Goal: Entertainment & Leisure: Consume media (video, audio)

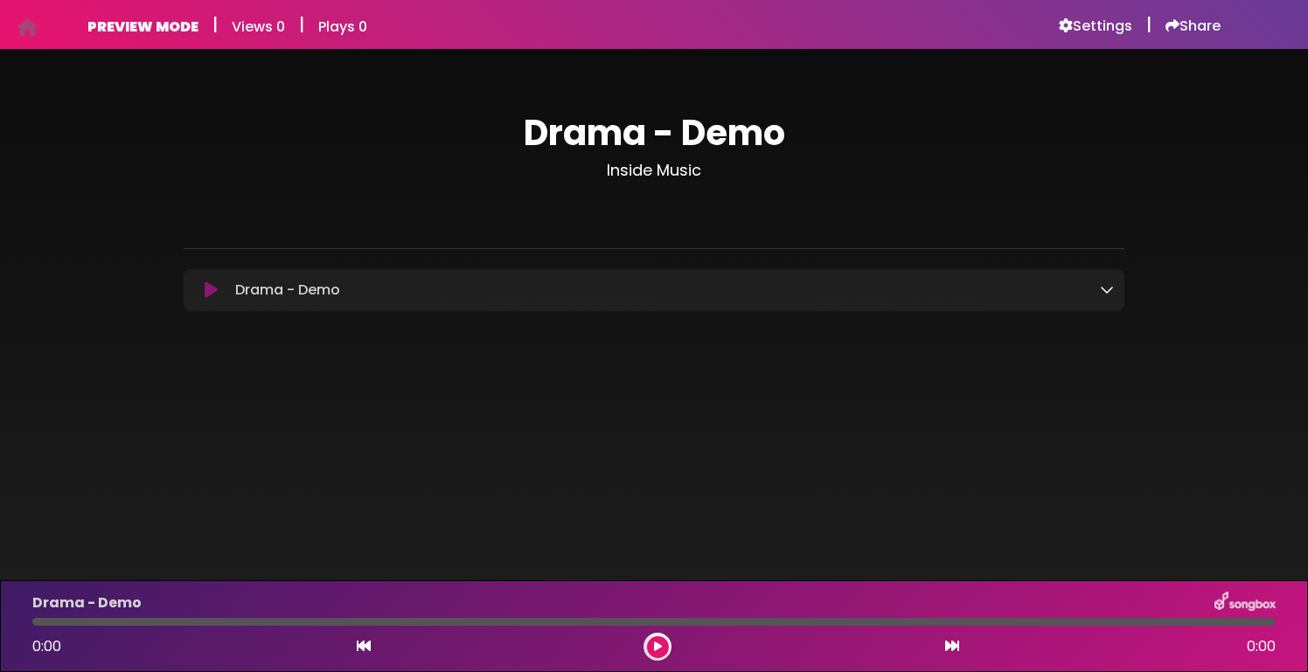
click at [212, 291] on icon at bounding box center [211, 289] width 13 height 17
click at [209, 293] on icon at bounding box center [211, 289] width 13 height 17
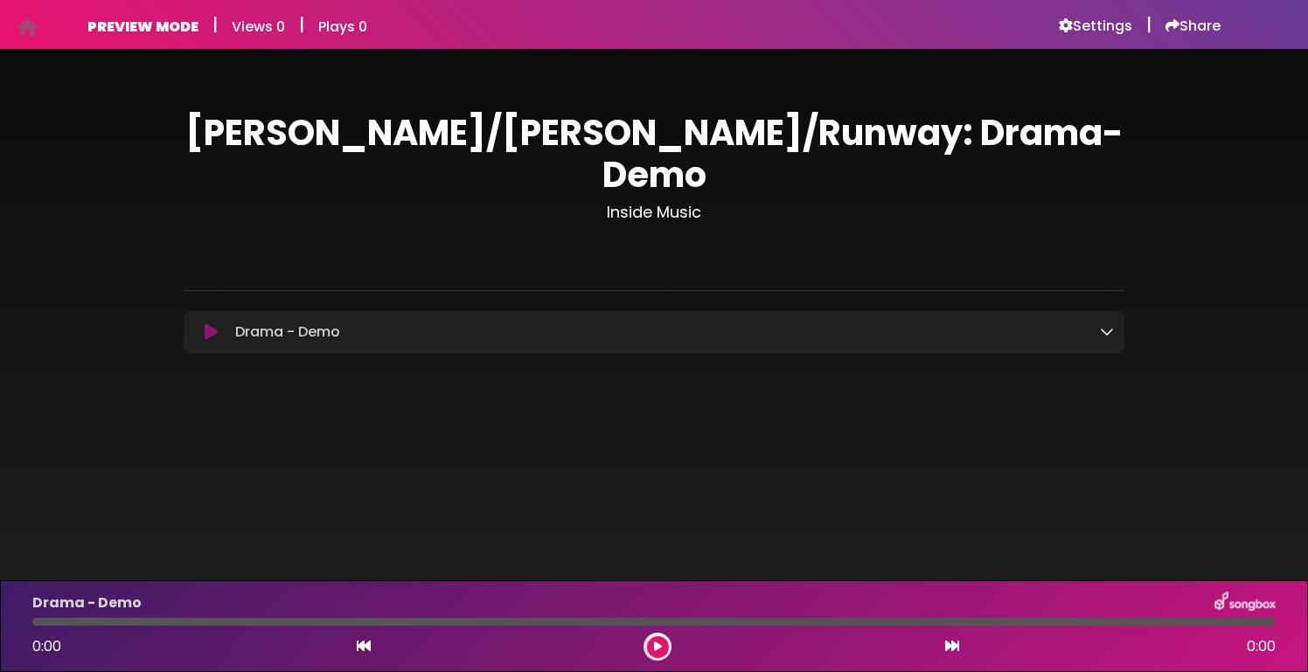
click at [210, 323] on icon at bounding box center [211, 331] width 13 height 17
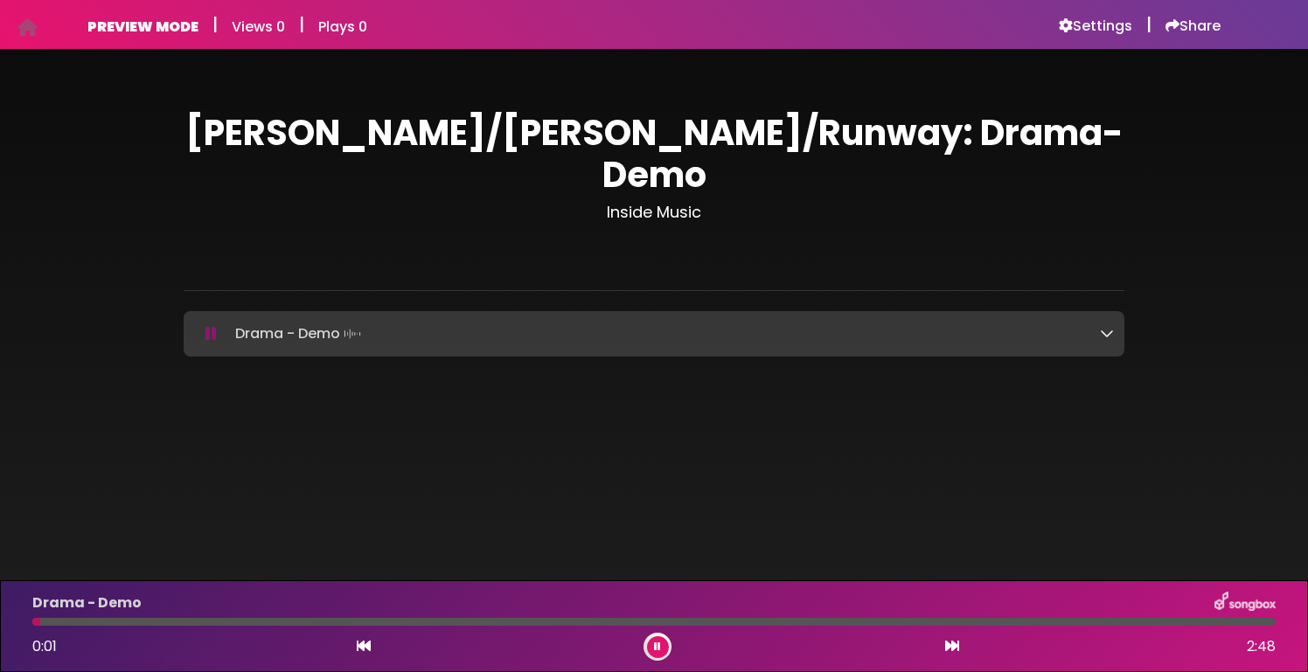
click at [1099, 322] on div "Drama - Demo Loading Track..." at bounding box center [670, 334] width 885 height 24
click at [1104, 326] on icon at bounding box center [1107, 333] width 14 height 14
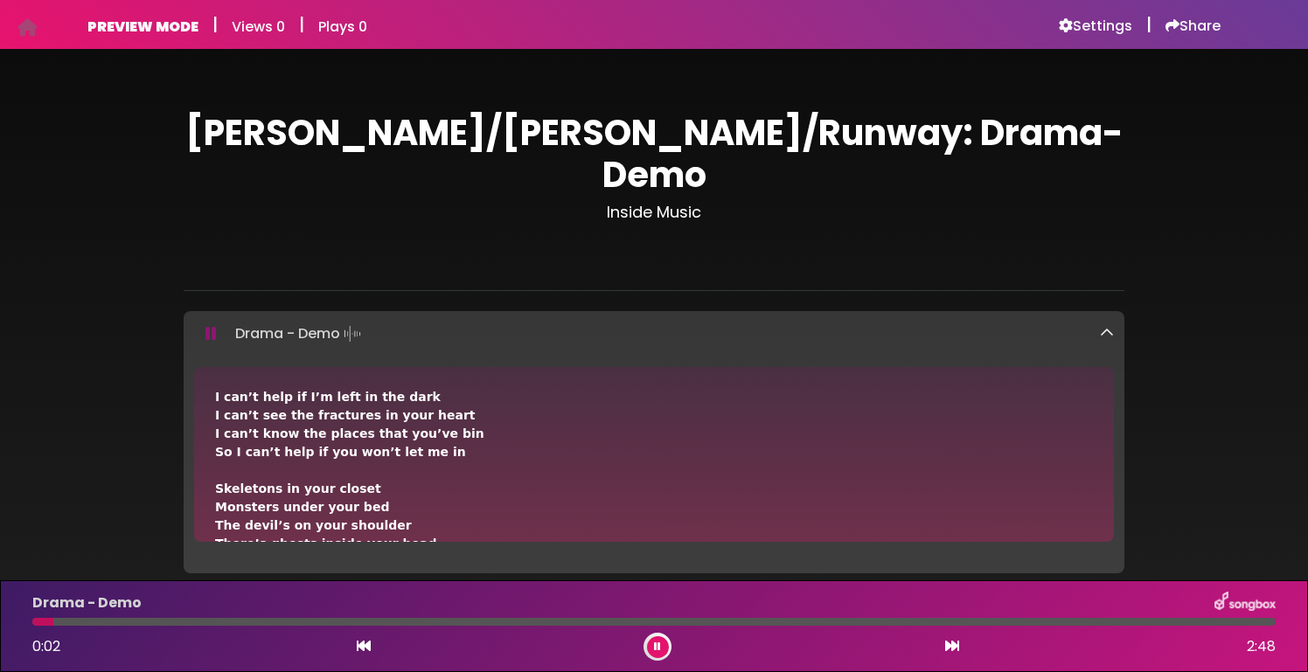
click at [1104, 326] on icon at bounding box center [1107, 333] width 14 height 14
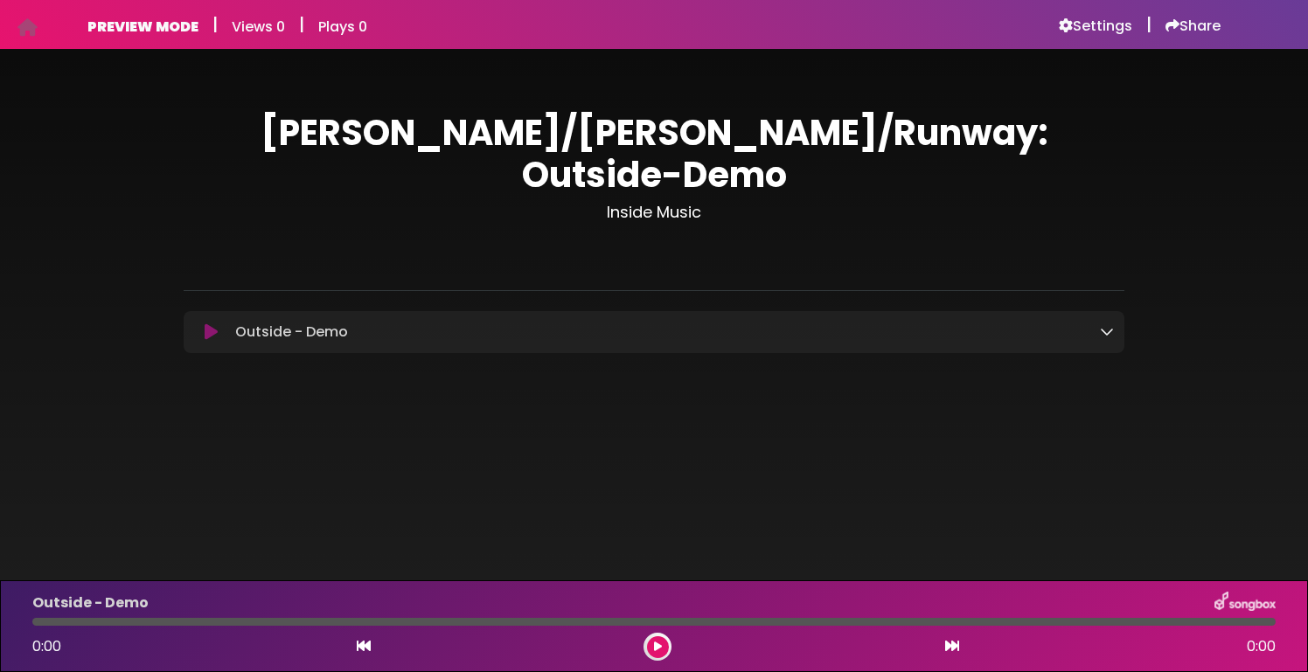
click at [213, 323] on icon at bounding box center [211, 331] width 13 height 17
click at [205, 323] on icon at bounding box center [211, 331] width 13 height 17
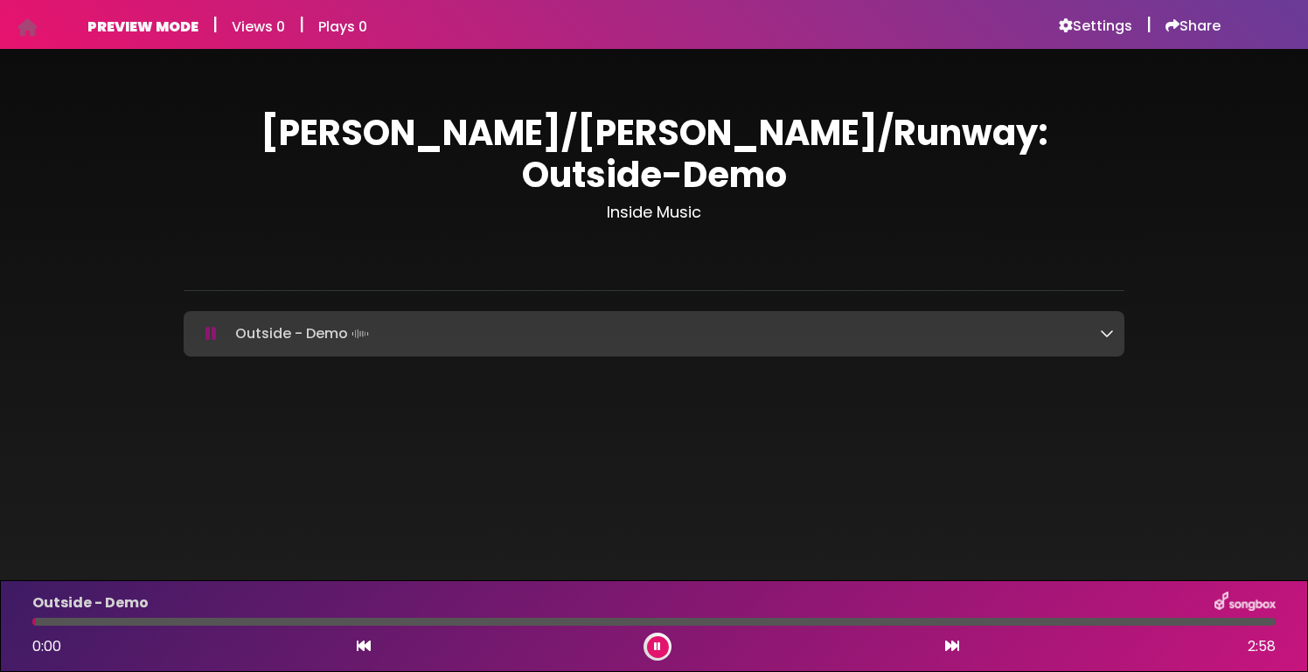
click at [1109, 326] on icon at bounding box center [1107, 333] width 14 height 14
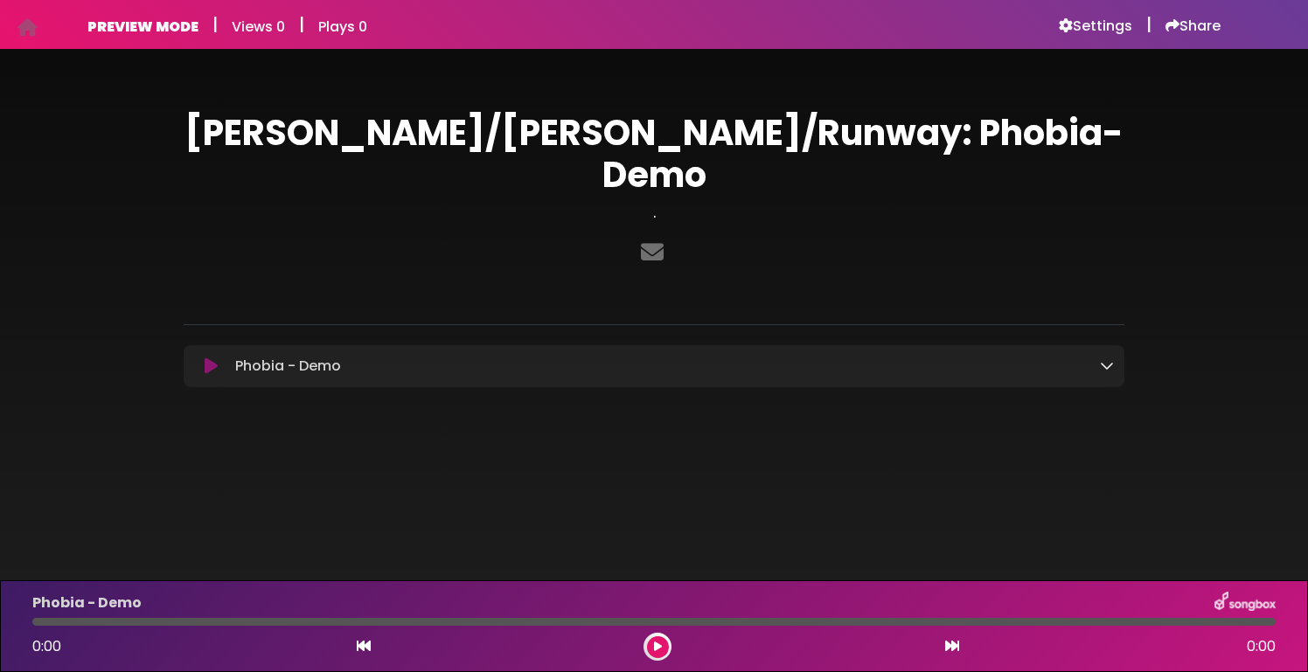
click at [208, 358] on icon at bounding box center [211, 366] width 13 height 17
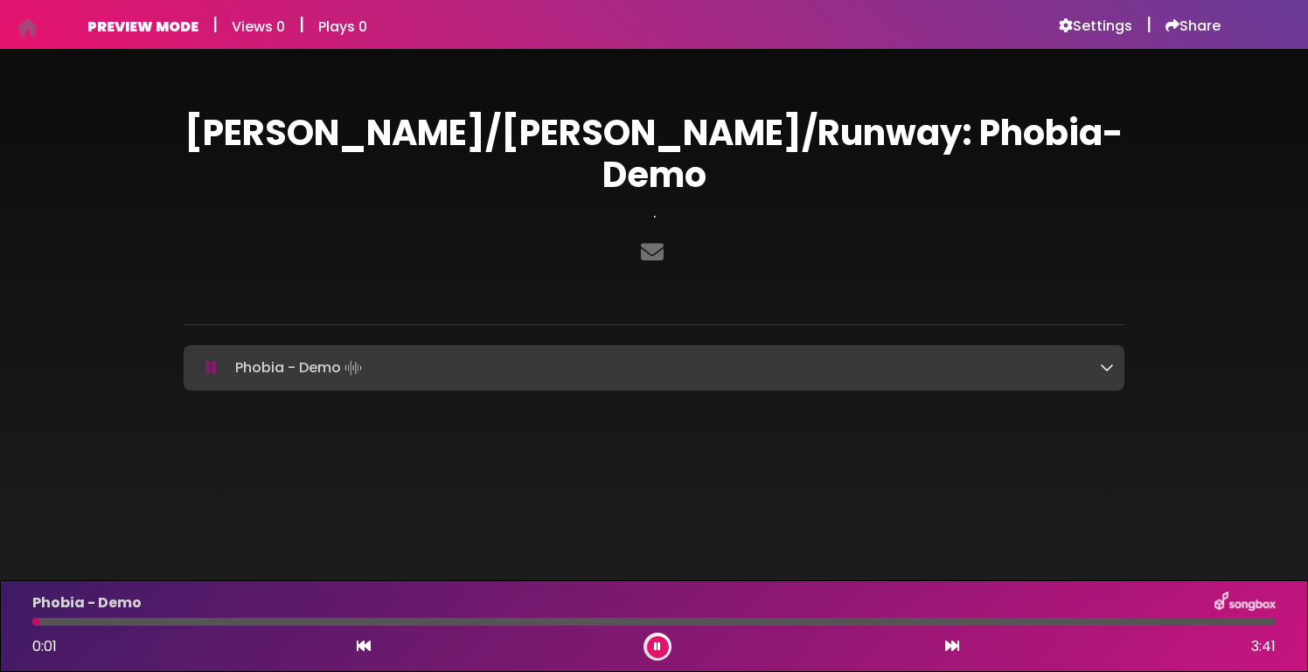
click at [1107, 360] on icon at bounding box center [1107, 367] width 14 height 14
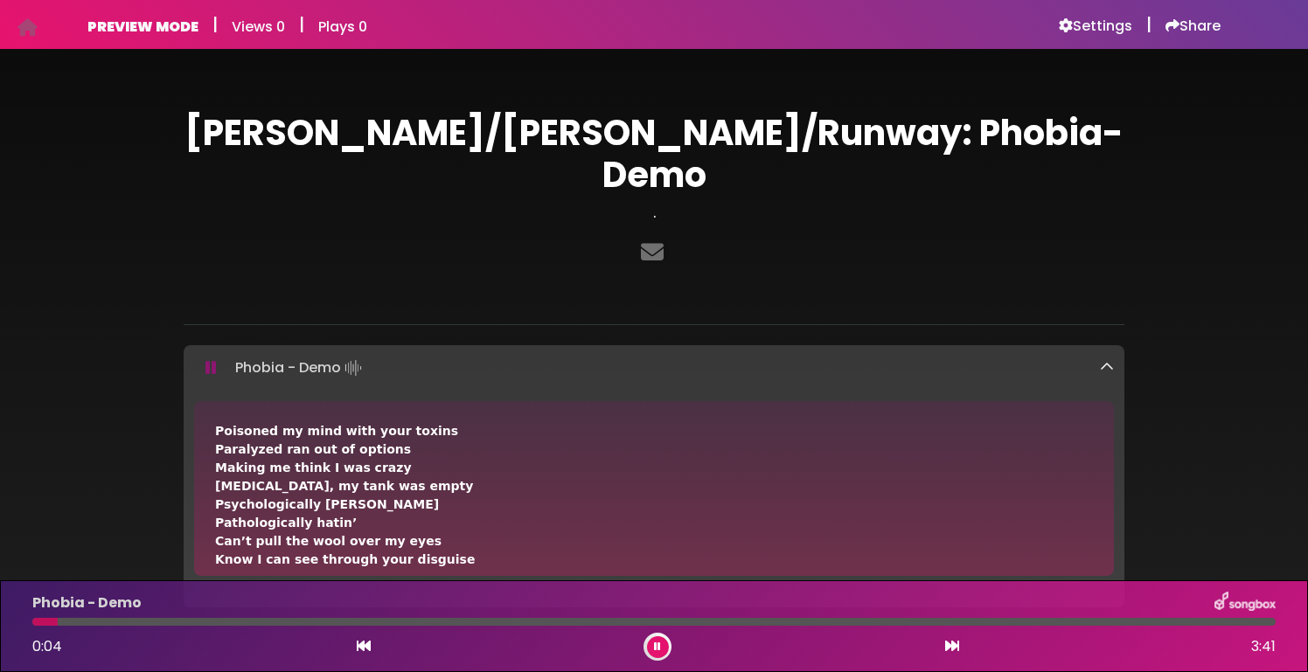
click at [1107, 360] on icon at bounding box center [1107, 367] width 14 height 14
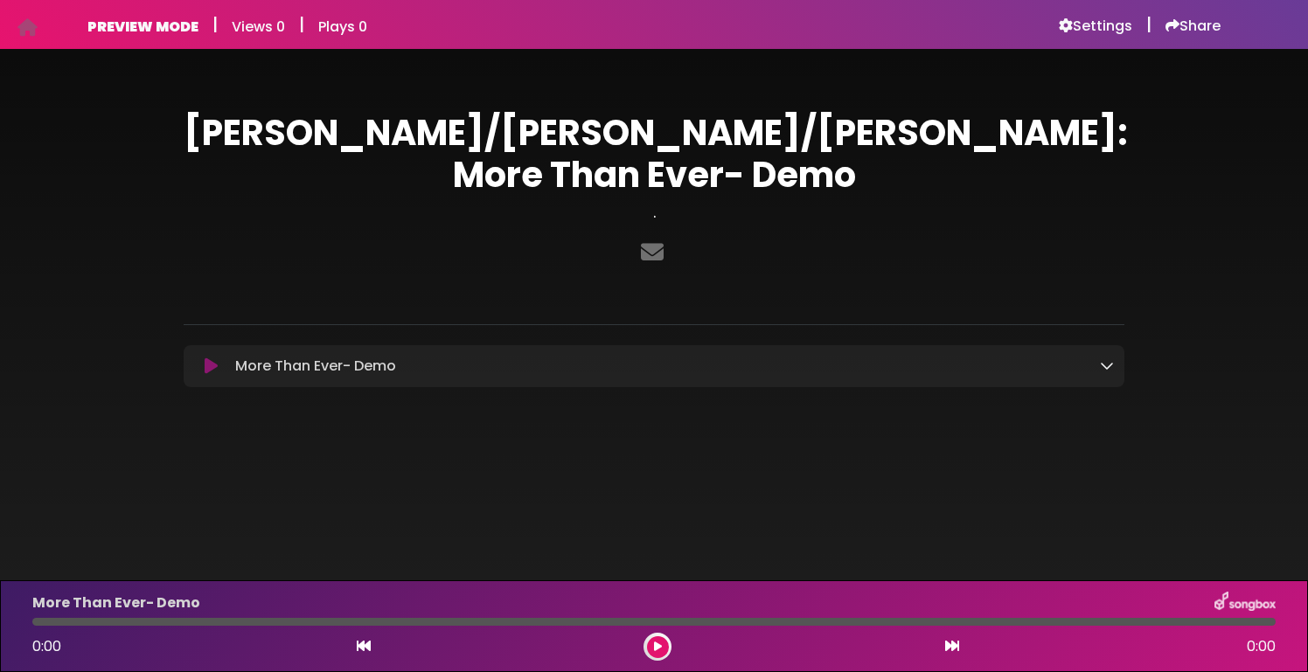
click at [219, 358] on button at bounding box center [211, 366] width 34 height 17
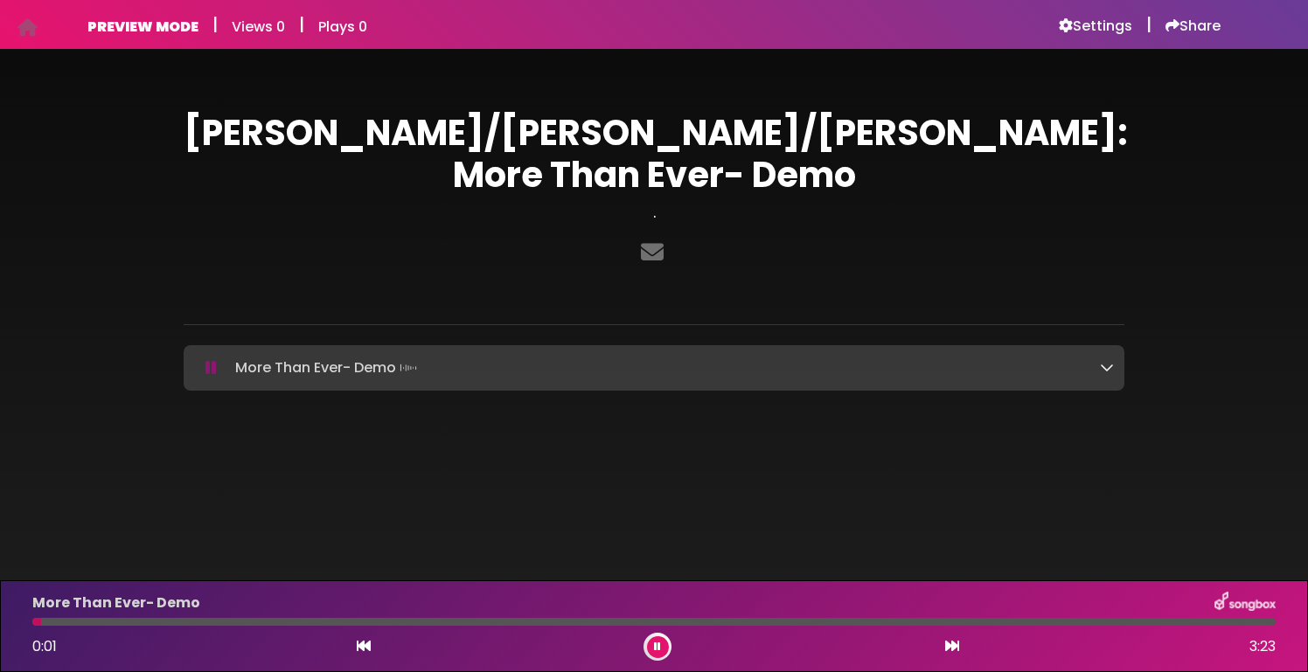
click at [1102, 360] on icon at bounding box center [1107, 367] width 14 height 14
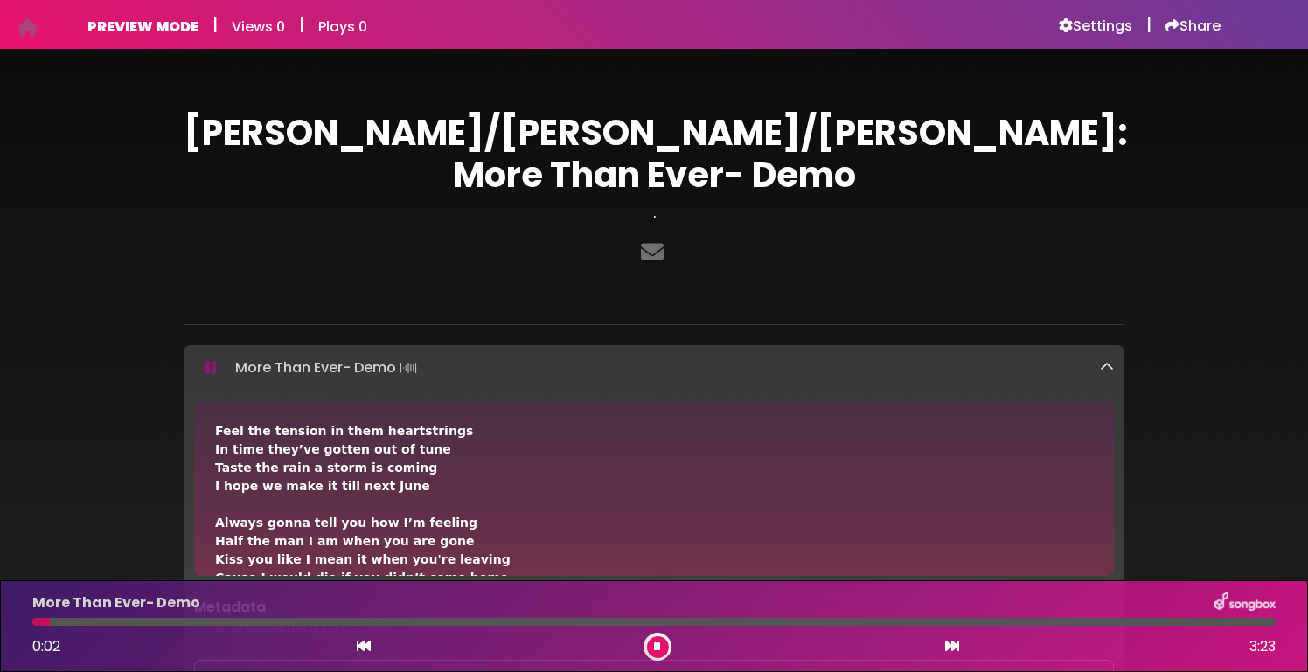
click at [1101, 360] on icon at bounding box center [1107, 367] width 14 height 14
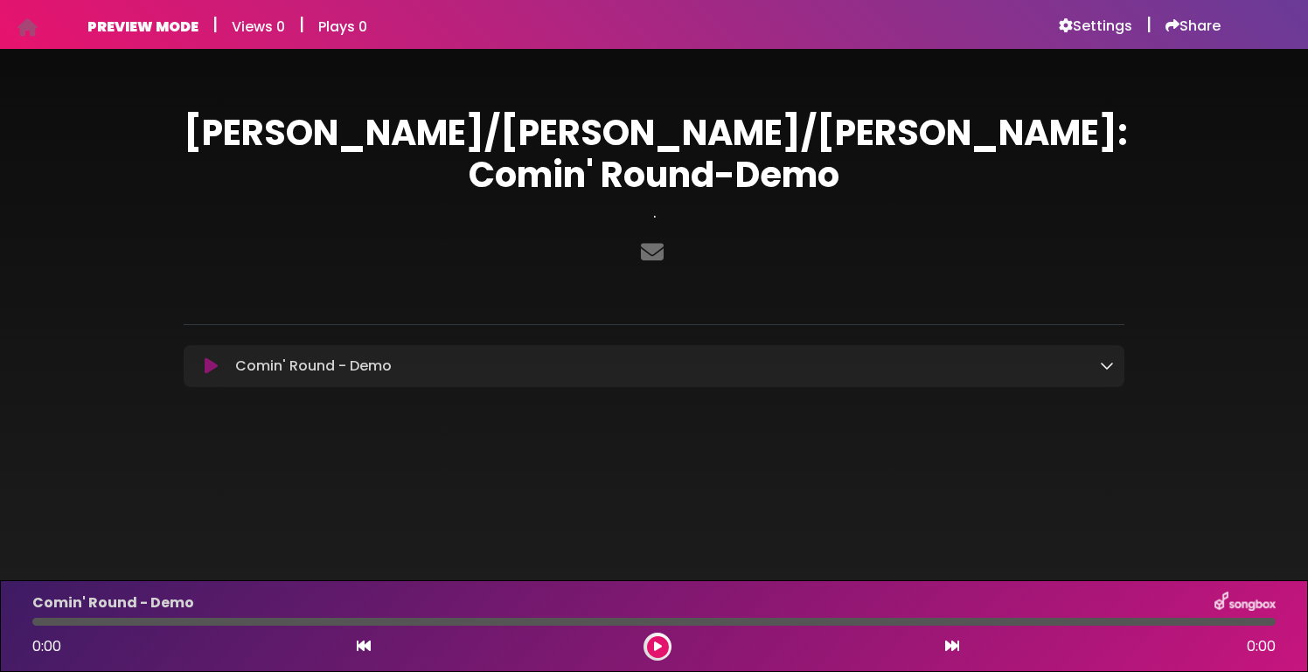
click at [206, 358] on icon at bounding box center [211, 366] width 13 height 17
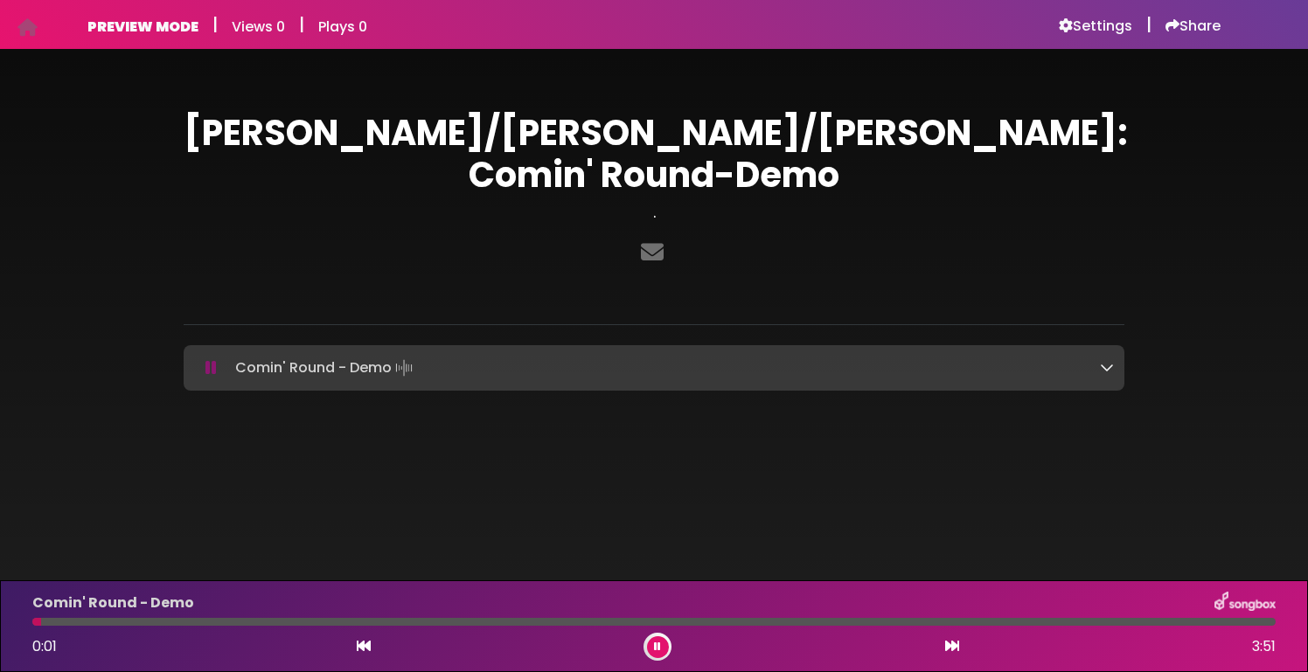
click at [1110, 360] on icon at bounding box center [1107, 367] width 14 height 14
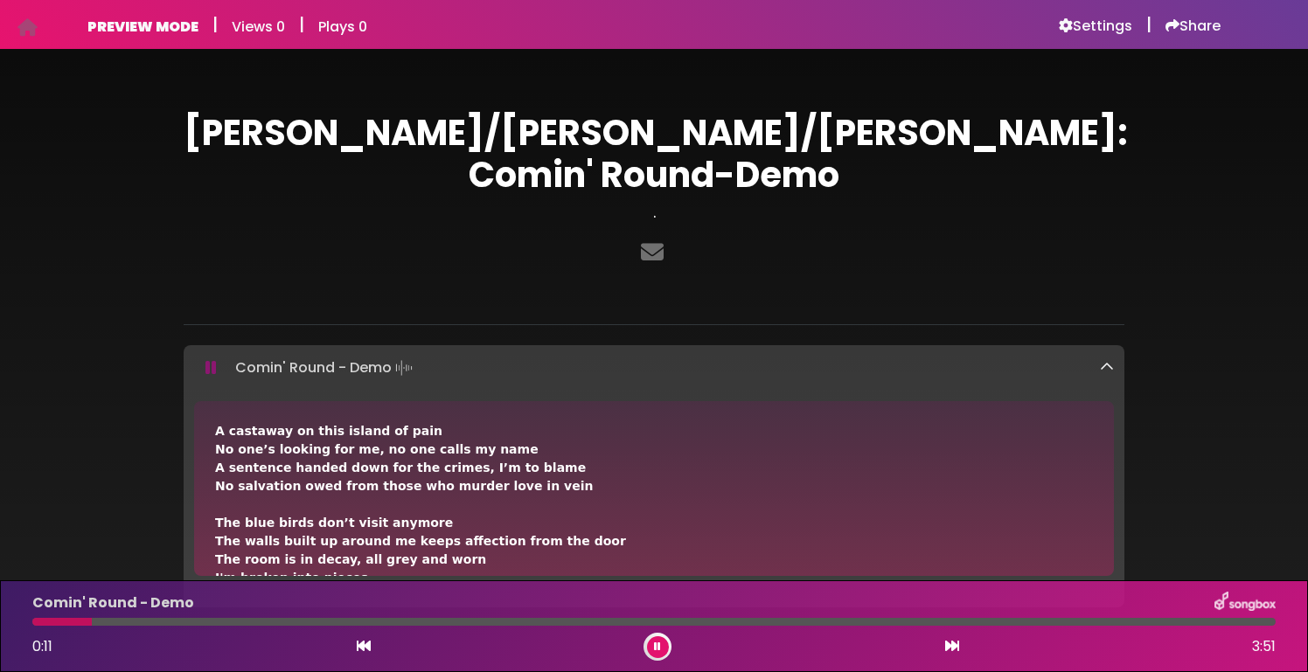
click at [1107, 360] on icon at bounding box center [1107, 367] width 14 height 14
